Goal: Find specific page/section: Find specific page/section

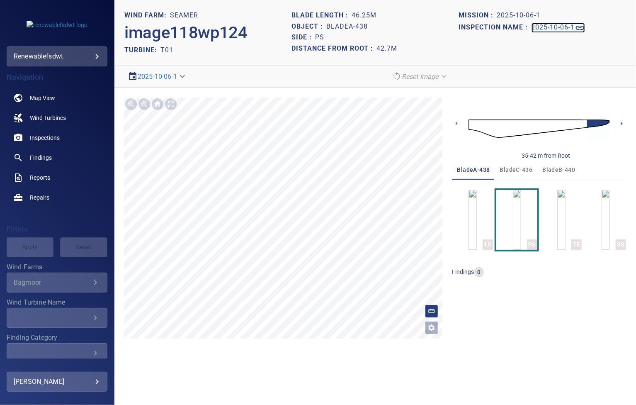
click at [537, 29] on h1 "2025-10-06-1" at bounding box center [554, 28] width 44 height 8
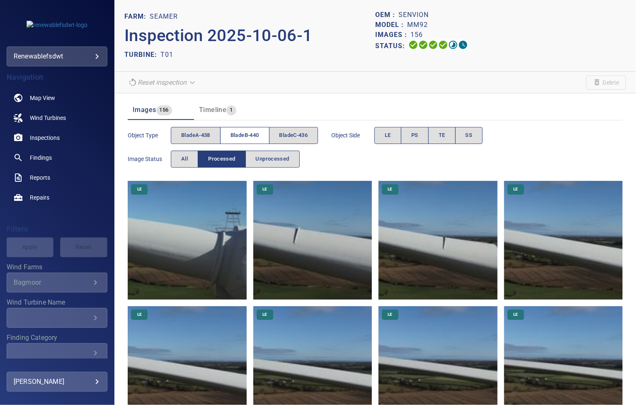
click at [259, 132] on span "bladeB-440" at bounding box center [245, 136] width 29 height 10
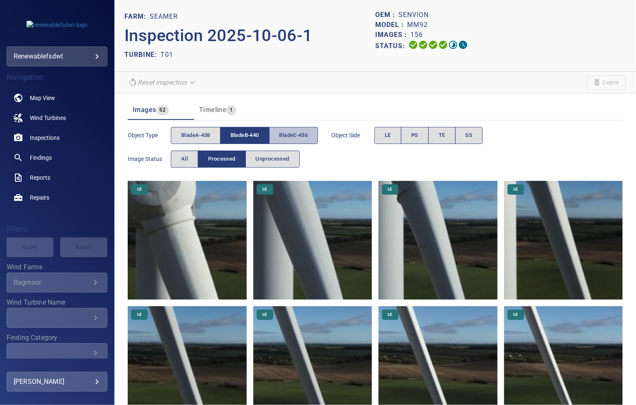
click at [292, 133] on span "bladeC-436" at bounding box center [294, 136] width 29 height 10
click at [249, 135] on span "bladeB-440" at bounding box center [245, 136] width 29 height 10
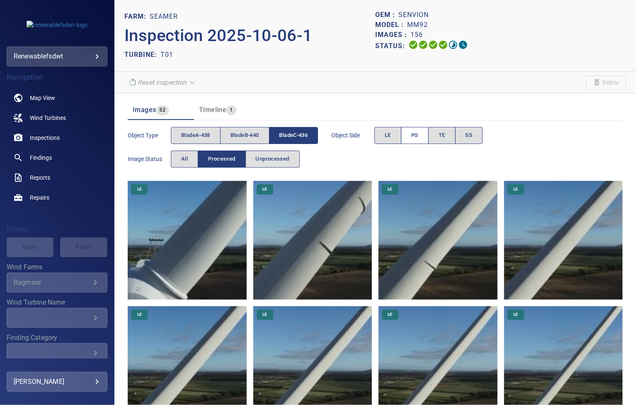
click at [419, 136] on span "PS" at bounding box center [415, 136] width 7 height 10
